Goal: Task Accomplishment & Management: Complete application form

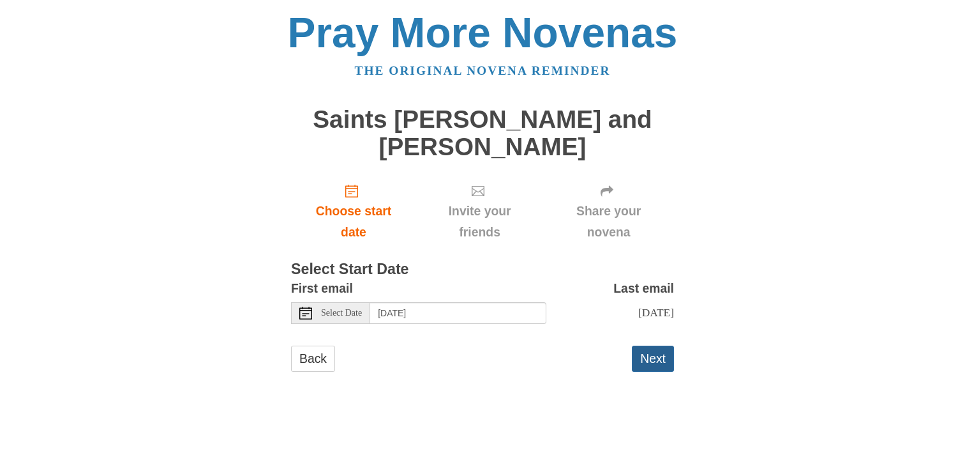
click at [651, 364] on button "Next" at bounding box center [653, 358] width 42 height 26
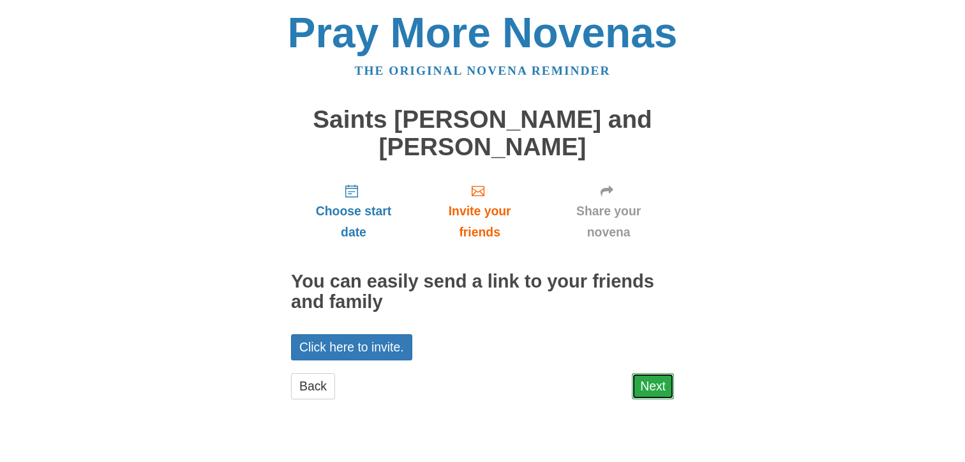
click at [647, 382] on link "Next" at bounding box center [653, 386] width 42 height 26
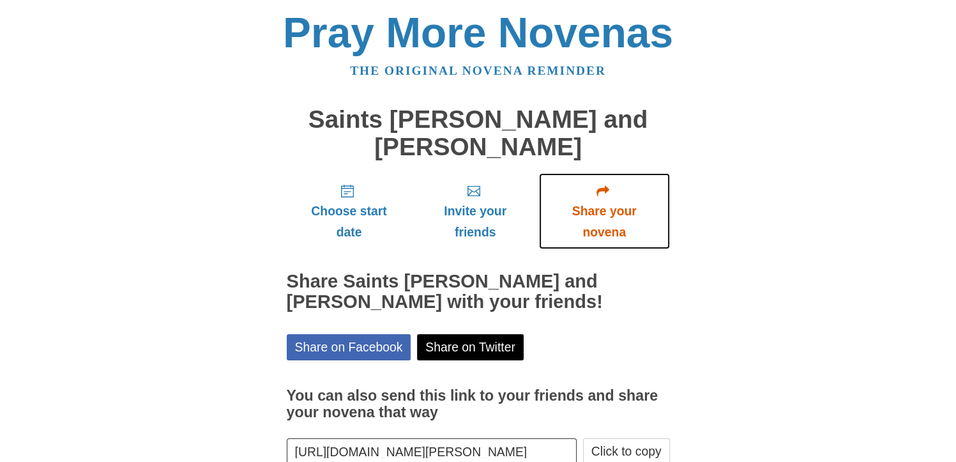
click at [601, 213] on span "Share your novena" at bounding box center [604, 221] width 105 height 42
click at [604, 206] on span "Share your novena" at bounding box center [604, 221] width 105 height 42
